Goal: Task Accomplishment & Management: Complete application form

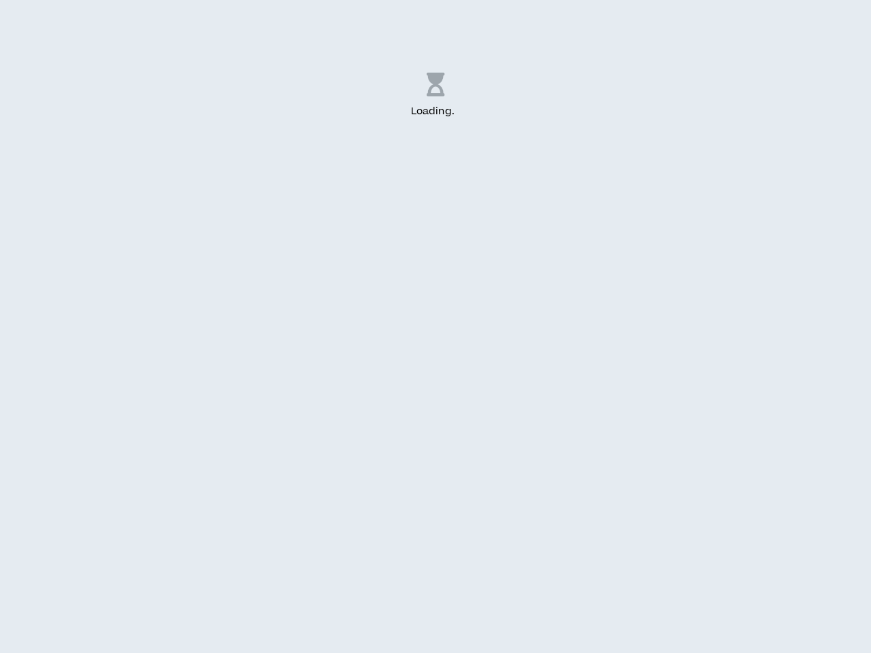
select select "US"
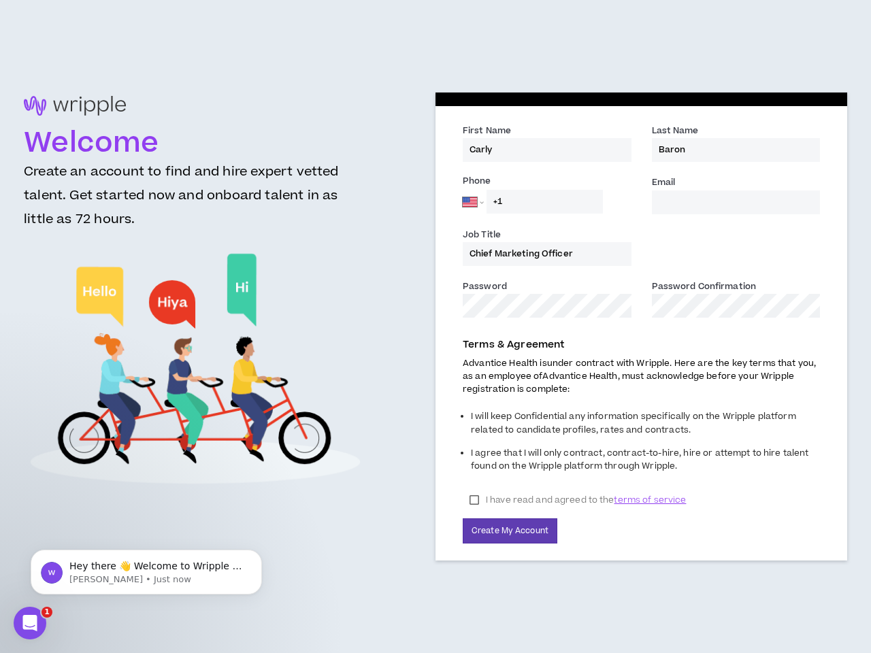
click at [436, 327] on div "First Name * [PERSON_NAME] Last Name * [PERSON_NAME] Phone [GEOGRAPHIC_DATA] [G…" at bounding box center [642, 333] width 412 height 455
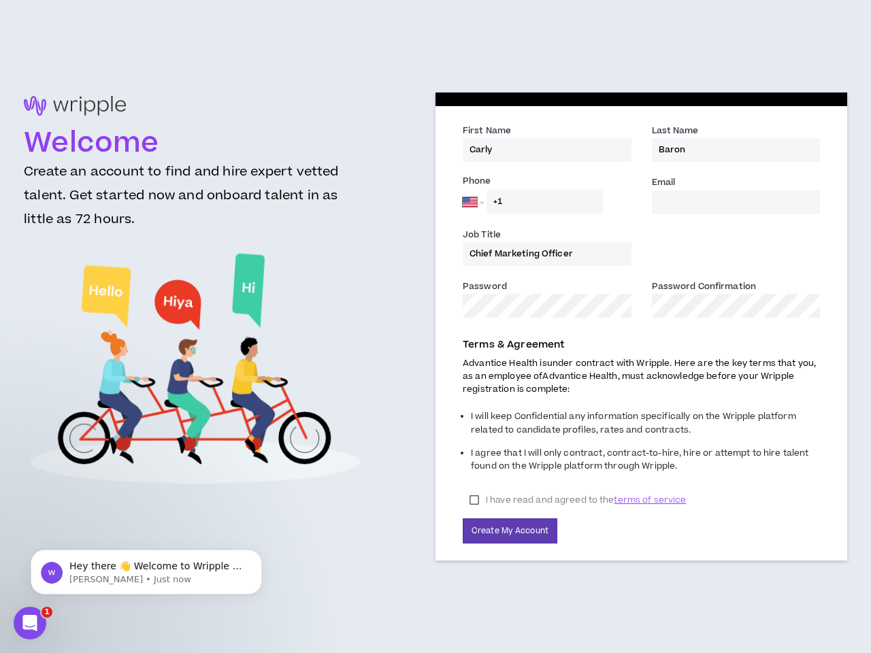
click at [436, 327] on div "First Name * [PERSON_NAME] Last Name * [PERSON_NAME] Phone [GEOGRAPHIC_DATA] [G…" at bounding box center [642, 333] width 412 height 455
click at [649, 500] on span "terms of service" at bounding box center [650, 500] width 72 height 14
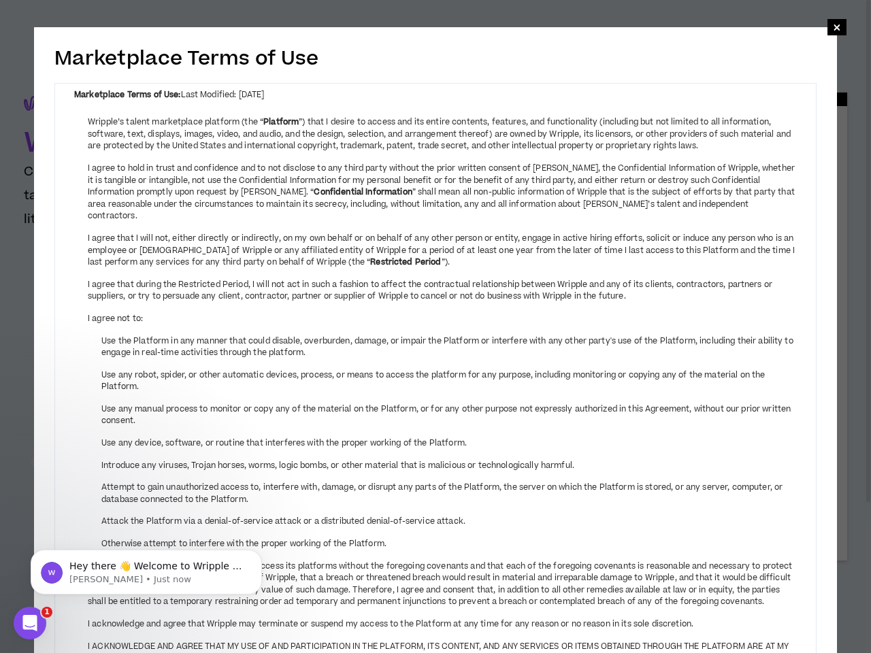
click at [509, 531] on button "Create My Account" at bounding box center [510, 531] width 95 height 25
click at [146, 572] on p "Hey there 👋 Welcome to Wripple 🙌 Take a look around! If you have any questions,…" at bounding box center [157, 567] width 176 height 14
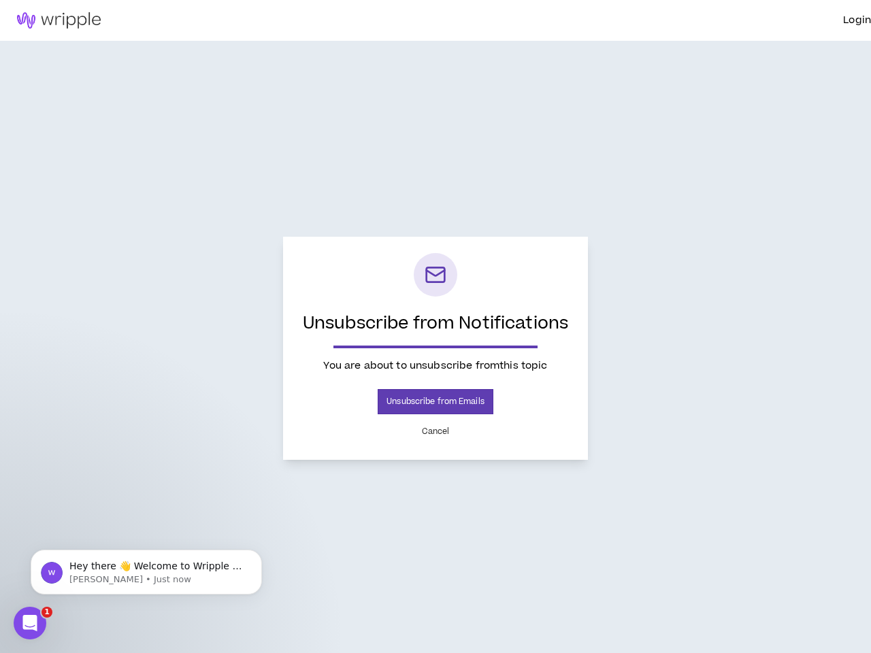
click at [436, 327] on p "Unsubscribe from Notifications" at bounding box center [435, 324] width 272 height 22
click at [435, 402] on button "Unsubscribe from Emails" at bounding box center [436, 401] width 116 height 25
click at [436, 431] on button "Cancel" at bounding box center [436, 432] width 44 height 24
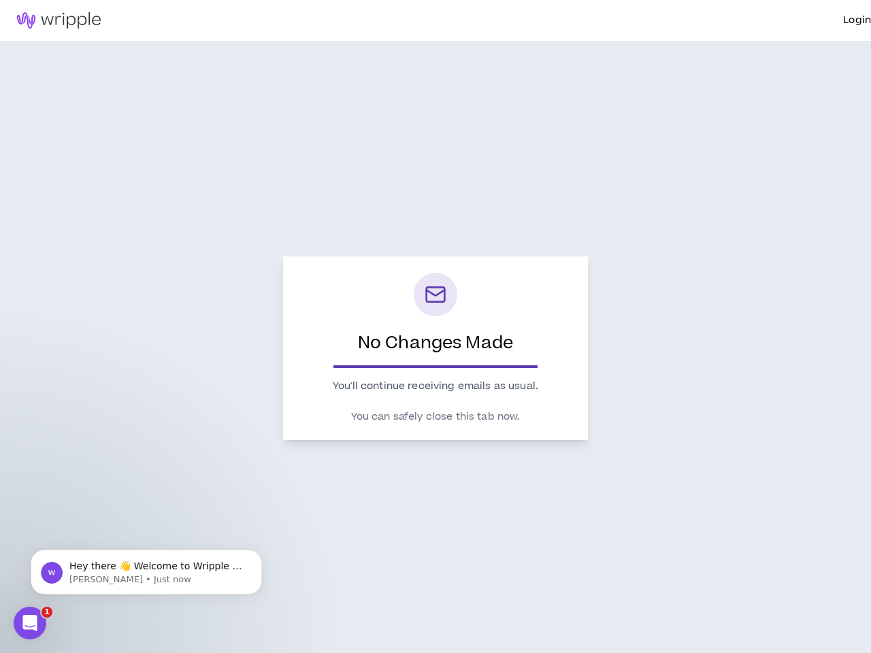
click at [146, 572] on p "Hey there 👋 Welcome to Wripple 🙌 Take a look around! If you have any questions,…" at bounding box center [157, 567] width 176 height 14
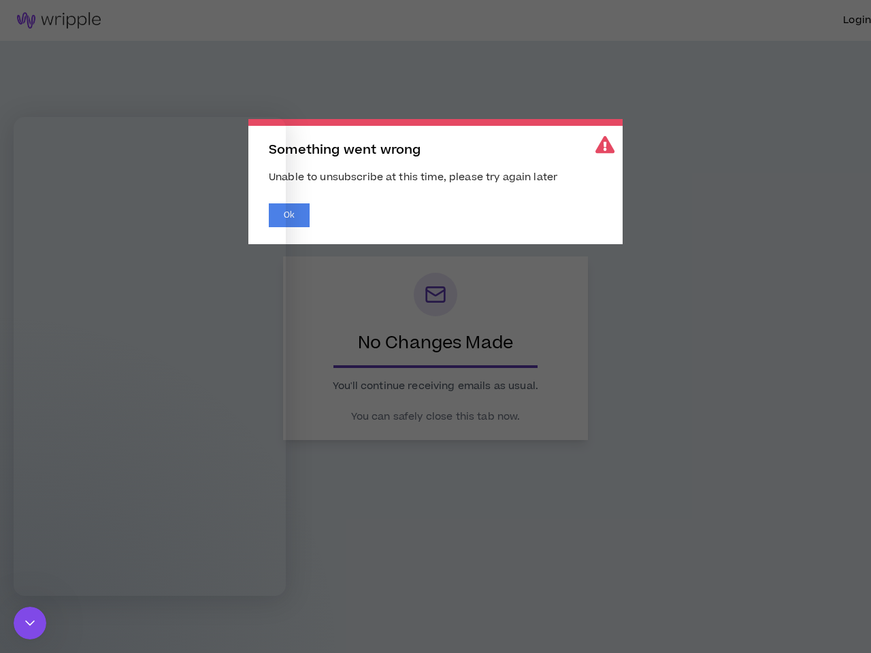
click at [30, 623] on icon "Close Intercom Messenger" at bounding box center [30, 623] width 16 height 16
